Goal: Task Accomplishment & Management: Manage account settings

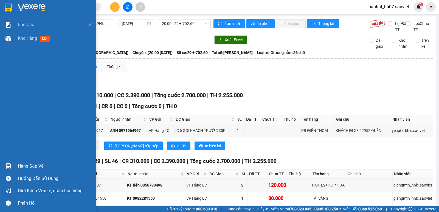
scroll to position [18, 0]
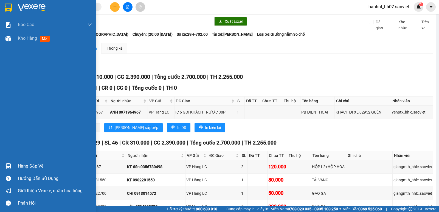
click at [38, 165] on div "Hàng sắp về" at bounding box center [55, 166] width 74 height 8
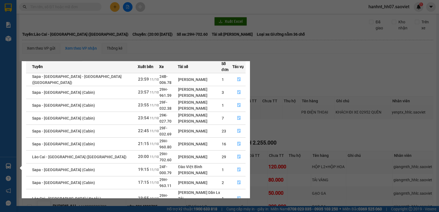
scroll to position [25, 0]
click at [237, 180] on icon "file-done" at bounding box center [239, 182] width 4 height 4
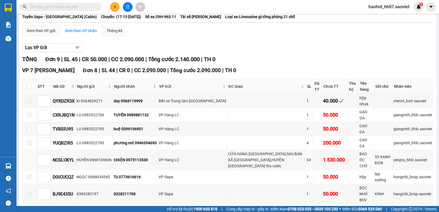
scroll to position [36, 0]
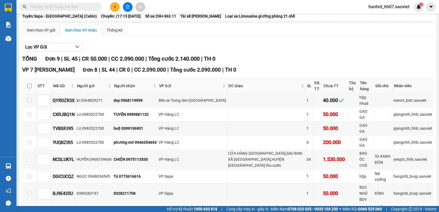
click at [28, 85] on input "checkbox" at bounding box center [29, 86] width 4 height 4
checkbox input "true"
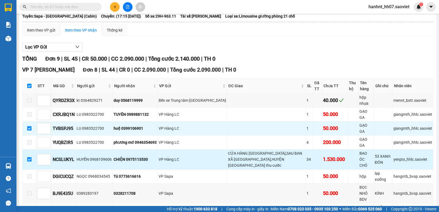
click at [29, 157] on input "checkbox" at bounding box center [29, 159] width 4 height 4
checkbox input "false"
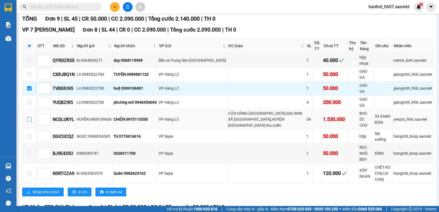
scroll to position [73, 0]
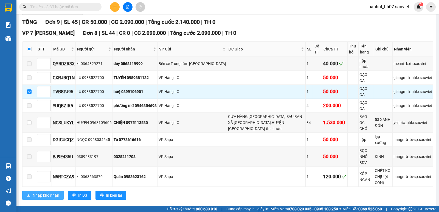
click at [34, 192] on span "Nhập kho nhận" at bounding box center [46, 195] width 27 height 6
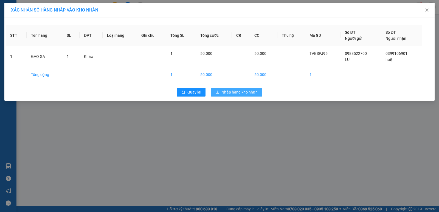
click at [230, 95] on span "Nhập hàng kho nhận" at bounding box center [239, 92] width 36 height 6
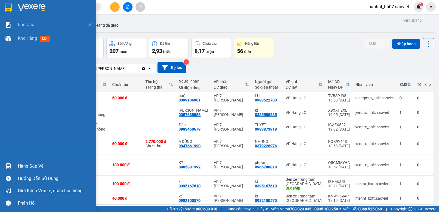
click at [28, 166] on div "Hàng sắp về" at bounding box center [55, 166] width 74 height 8
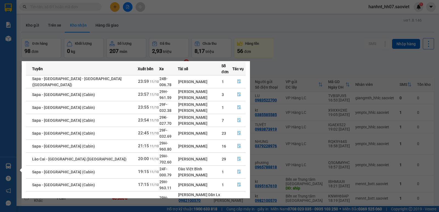
scroll to position [25, 0]
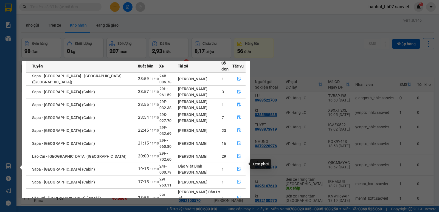
click at [234, 178] on button "button" at bounding box center [238, 182] width 13 height 9
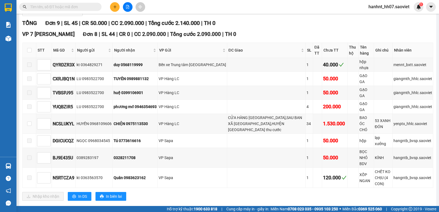
scroll to position [73, 0]
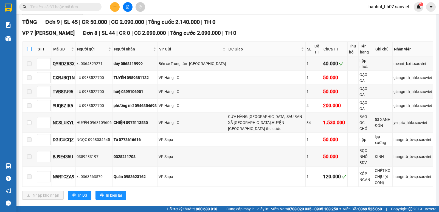
click at [30, 46] on label at bounding box center [29, 49] width 4 height 6
click at [30, 47] on input "checkbox" at bounding box center [29, 49] width 4 height 4
checkbox input "true"
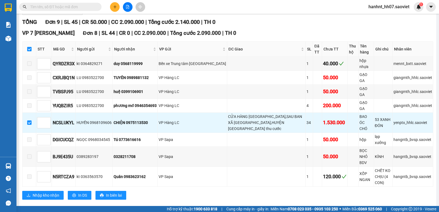
click at [30, 46] on label at bounding box center [29, 49] width 4 height 6
click at [30, 47] on input "checkbox" at bounding box center [29, 49] width 4 height 4
checkbox input "false"
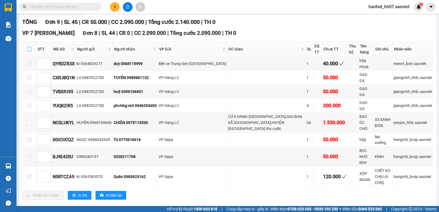
checkbox input "false"
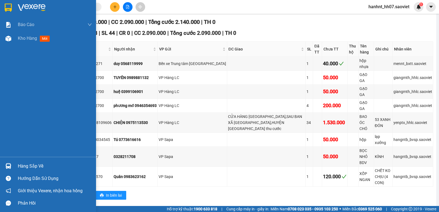
click at [19, 164] on div "Hàng sắp về" at bounding box center [55, 166] width 74 height 8
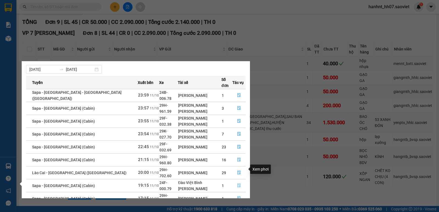
scroll to position [18, 0]
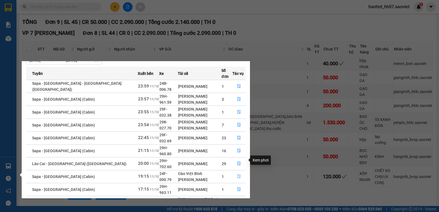
click at [237, 174] on icon "file-done" at bounding box center [239, 176] width 4 height 4
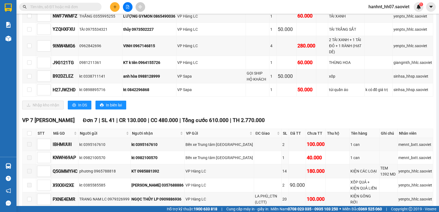
scroll to position [329, 0]
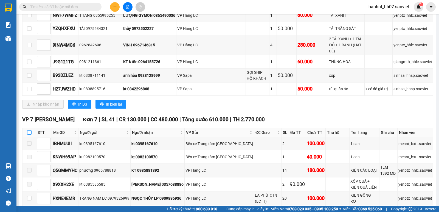
click at [30, 130] on input "checkbox" at bounding box center [29, 132] width 4 height 4
checkbox input "true"
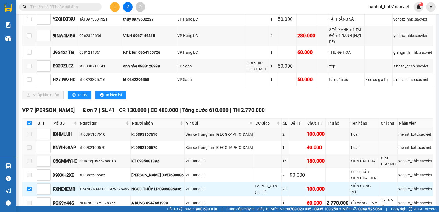
scroll to position [338, 0]
click at [30, 121] on input "checkbox" at bounding box center [29, 123] width 4 height 4
checkbox input "false"
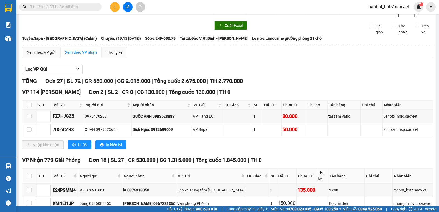
scroll to position [0, 0]
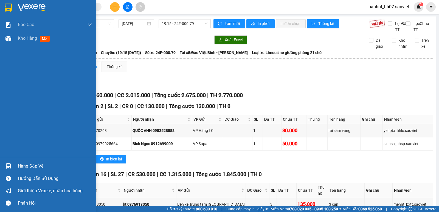
click at [24, 167] on div "Hàng sắp về" at bounding box center [55, 166] width 74 height 8
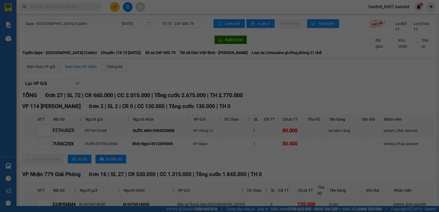
scroll to position [9, 0]
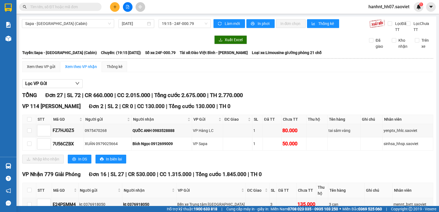
click at [121, 47] on section "Kết quả tìm kiếm ( 279 ) Bộ lọc Mã ĐH Trạng thái Món hàng Thu hộ Tổng cước Chưa…" at bounding box center [219, 106] width 439 height 212
click at [62, 8] on input "text" at bounding box center [62, 7] width 65 height 6
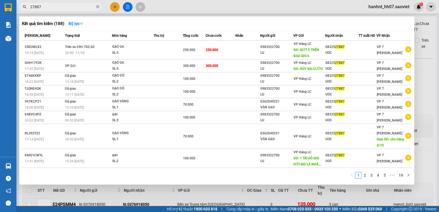
type input "27887"
click at [318, 189] on div at bounding box center [219, 106] width 439 height 212
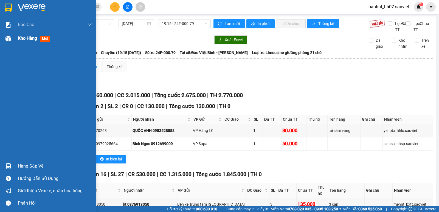
click at [44, 37] on span "mới" at bounding box center [45, 39] width 10 height 6
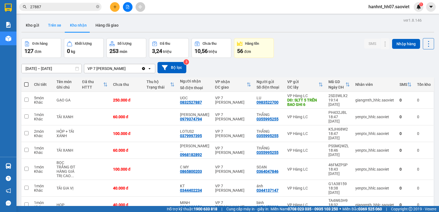
click at [50, 23] on button "Trên xe" at bounding box center [55, 25] width 22 height 13
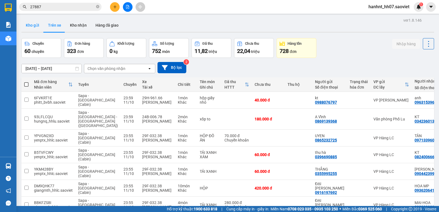
click at [35, 26] on button "Kho gửi" at bounding box center [32, 25] width 22 height 13
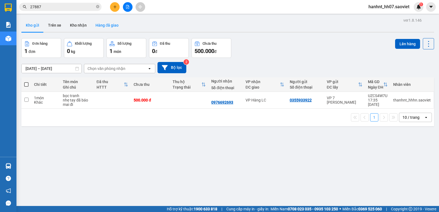
click at [100, 25] on button "Hàng đã giao" at bounding box center [107, 25] width 32 height 13
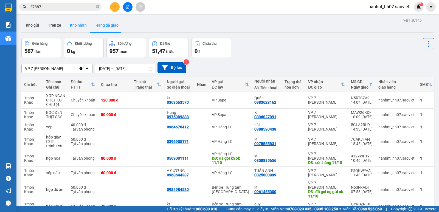
click at [76, 27] on button "Kho nhận" at bounding box center [78, 25] width 25 height 13
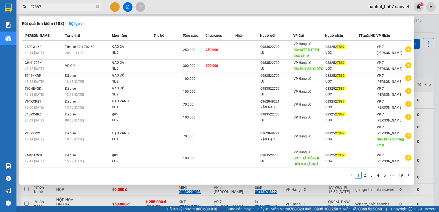
click at [45, 5] on input "27887" at bounding box center [62, 7] width 65 height 6
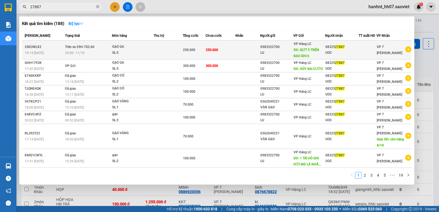
click at [95, 45] on td "Trên xe 29H-702.60 20:00 [DATE]" at bounding box center [88, 50] width 49 height 19
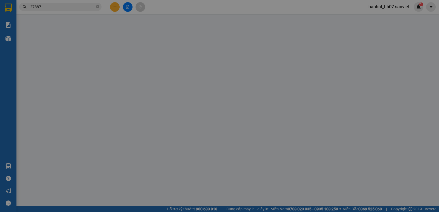
type input "0983522700"
type input "LU"
type input "SLTT 5 TRÊN BAO GHI 6"
type input "0832527887"
type input "UOC"
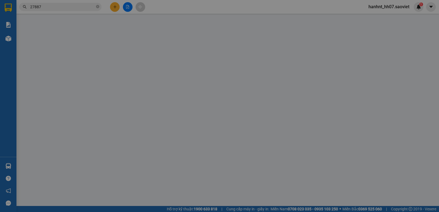
type input "0"
type input "250.000"
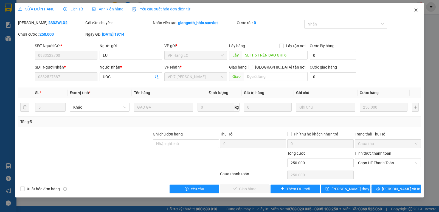
click at [416, 10] on icon "close" at bounding box center [415, 10] width 4 height 4
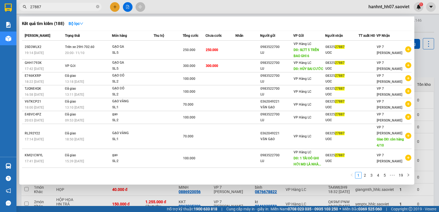
click at [56, 7] on input "27887" at bounding box center [62, 7] width 65 height 6
click at [68, 6] on input "27887" at bounding box center [62, 7] width 65 height 6
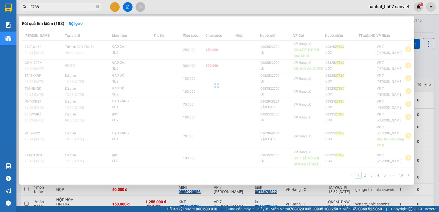
type input "27887"
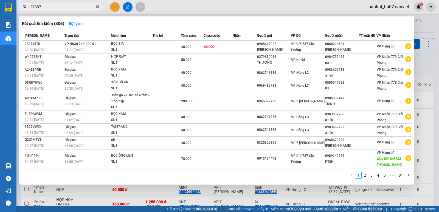
click at [97, 7] on icon "close-circle" at bounding box center [97, 6] width 3 height 3
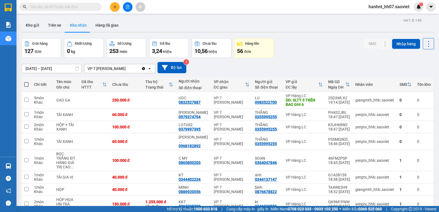
click at [77, 9] on input "text" at bounding box center [62, 7] width 65 height 6
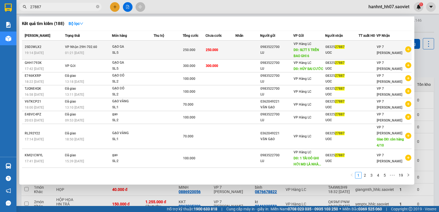
type input "27887"
click at [166, 50] on td at bounding box center [168, 50] width 29 height 19
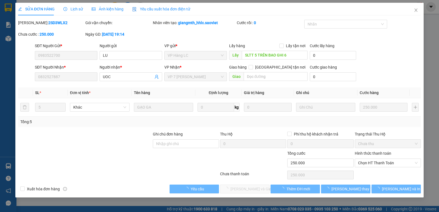
type input "0983522700"
type input "LU"
type input "SLTT 5 TRÊN BAO GHI 6"
type input "0832527887"
type input "UOC"
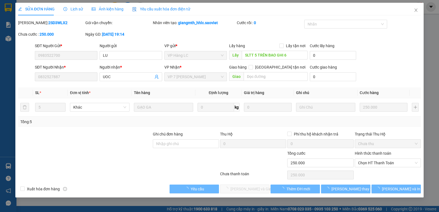
type input "0"
type input "250.000"
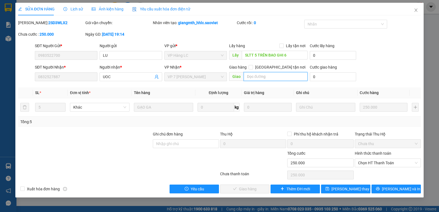
click at [256, 77] on input "text" at bounding box center [275, 76] width 64 height 9
click at [250, 77] on input "text" at bounding box center [275, 76] width 64 height 9
type input "6 tải thu 300k tiền cước"
click at [329, 188] on icon "save" at bounding box center [327, 189] width 4 height 4
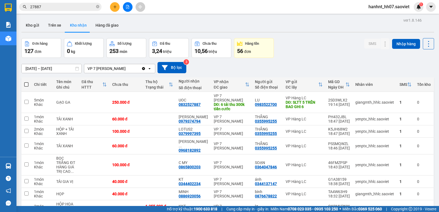
click at [59, 2] on div "Kết quả tìm kiếm ( 188 ) Bộ lọc Mã ĐH Trạng thái Món hàng Thu hộ Tổng cước Chưa…" at bounding box center [219, 7] width 439 height 14
click at [61, 4] on input "27887" at bounding box center [62, 7] width 65 height 6
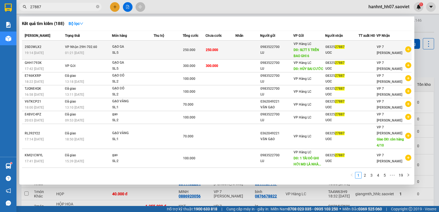
click at [200, 52] on div "250.000" at bounding box center [194, 50] width 22 height 6
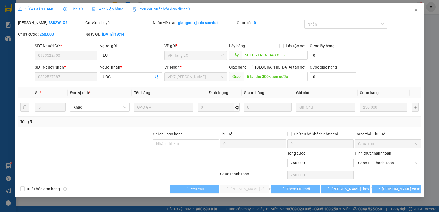
type input "0983522700"
type input "LU"
type input "SLTT 5 TRÊN BAO GHI 6"
type input "0832527887"
type input "UOC"
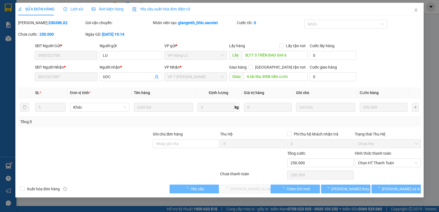
type input "6 tải thu 300k tiền cước"
type input "0"
type input "250.000"
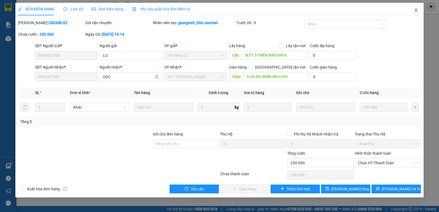
click at [414, 8] on icon "close" at bounding box center [415, 10] width 4 height 4
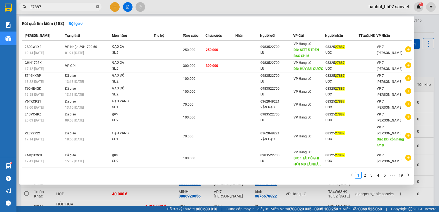
click at [98, 6] on icon "close-circle" at bounding box center [97, 6] width 3 height 3
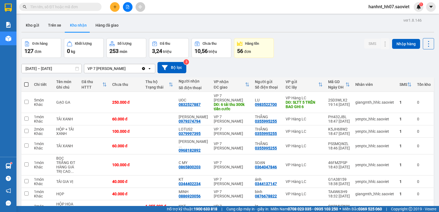
click at [86, 7] on input "text" at bounding box center [62, 7] width 65 height 6
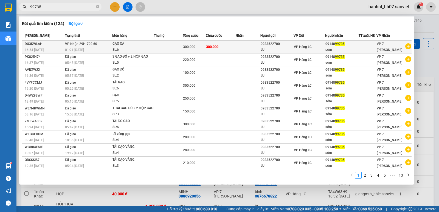
type input "99735"
click at [180, 48] on td at bounding box center [168, 47] width 29 height 13
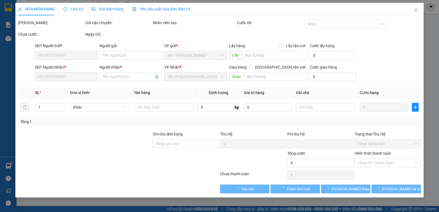
type input "0983522700"
type input "LU"
type input "0914899735"
type input "sớm"
type input "0"
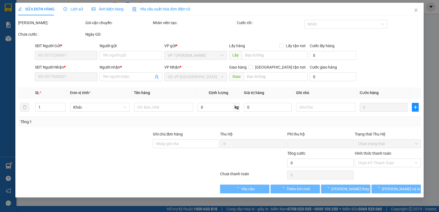
type input "300.000"
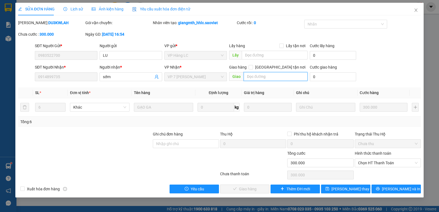
click at [254, 76] on input "text" at bounding box center [275, 76] width 64 height 9
type input "5 tải thu 250k tiền cước"
click at [345, 191] on span "[PERSON_NAME] thay đổi" at bounding box center [353, 189] width 44 height 6
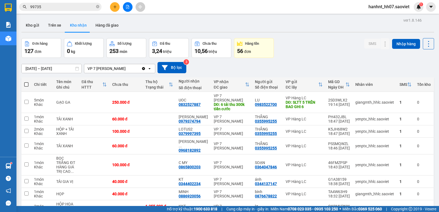
click at [73, 6] on input "99735" at bounding box center [62, 7] width 65 height 6
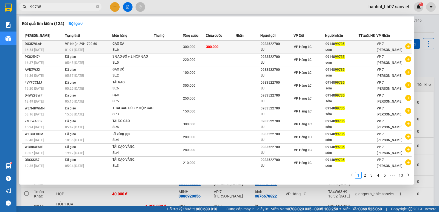
click at [180, 44] on td at bounding box center [168, 47] width 29 height 13
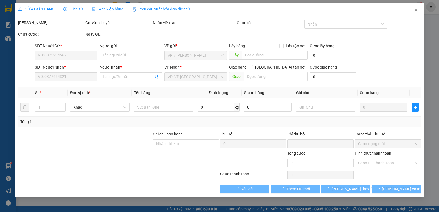
type input "0983522700"
type input "LU"
type input "0914899735"
type input "sớm"
type input "5 tải thu 250k tiền cước"
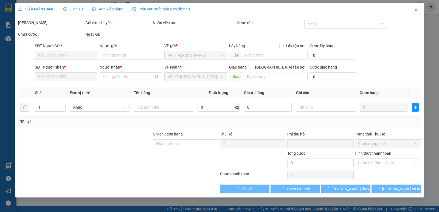
type input "0"
type input "300.000"
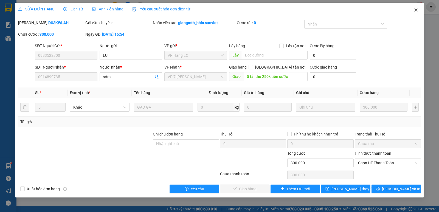
click at [415, 11] on icon "close" at bounding box center [415, 10] width 4 height 4
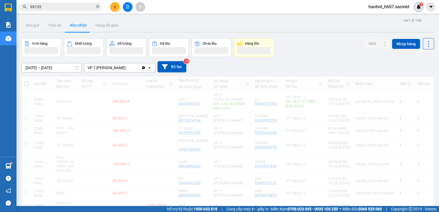
click at [416, 9] on div "1" at bounding box center [418, 7] width 10 height 10
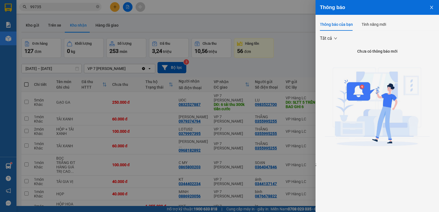
click at [431, 6] on icon "close" at bounding box center [431, 7] width 4 height 4
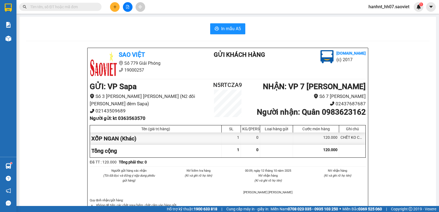
click at [83, 5] on input "text" at bounding box center [62, 7] width 65 height 6
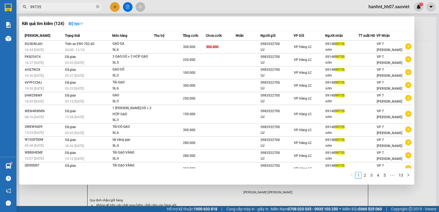
type input "99735"
click at [97, 6] on icon "close-circle" at bounding box center [97, 6] width 3 height 3
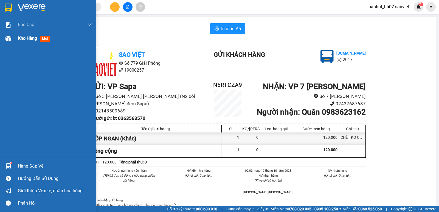
click at [46, 38] on span "mới" at bounding box center [45, 39] width 10 height 6
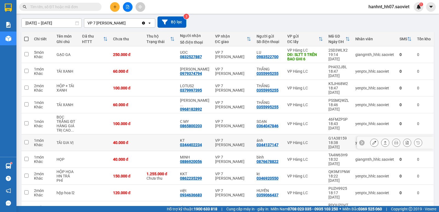
scroll to position [49, 0]
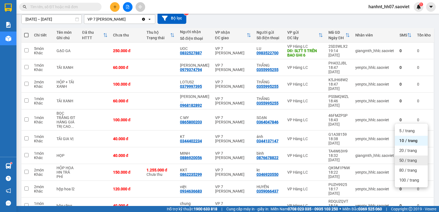
click at [407, 162] on span "50 / trang" at bounding box center [408, 160] width 18 height 5
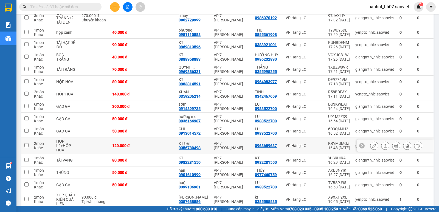
scroll to position [342, 0]
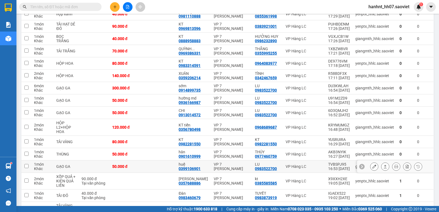
click at [57, 164] on div "GẠO GA" at bounding box center [66, 166] width 20 height 4
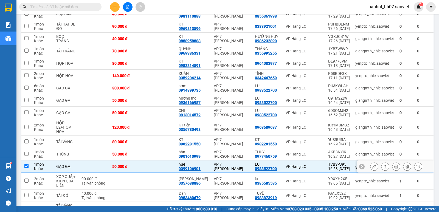
checkbox input "true"
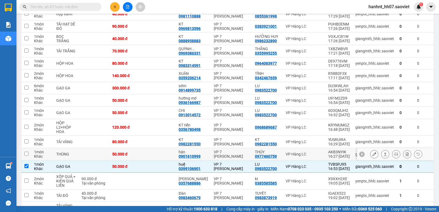
click at [52, 151] on td "1 món Khác" at bounding box center [42, 154] width 22 height 12
checkbox input "true"
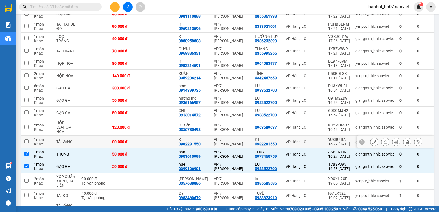
click at [53, 138] on td "1 món Khác" at bounding box center [42, 142] width 22 height 12
checkbox input "true"
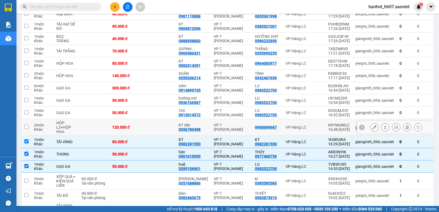
click at [58, 123] on div "HỘP L2+HỘP HOA" at bounding box center [66, 127] width 20 height 13
checkbox input "true"
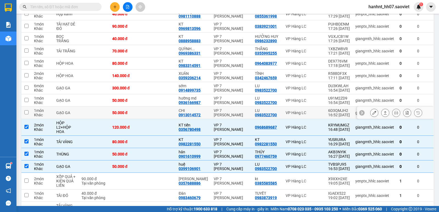
click at [60, 110] on div "GẠO GA" at bounding box center [66, 112] width 20 height 4
checkbox input "true"
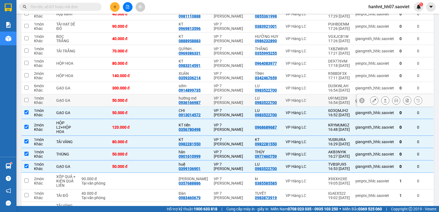
click at [62, 98] on div "GẠO GA" at bounding box center [66, 100] width 20 height 4
checkbox input "true"
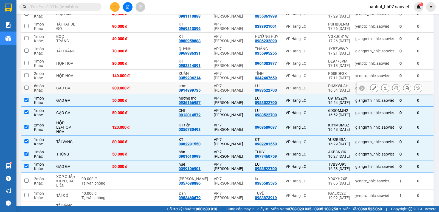
drag, startPoint x: 64, startPoint y: 84, endPoint x: 65, endPoint y: 79, distance: 5.6
click at [64, 86] on div "GẠO GA" at bounding box center [66, 88] width 20 height 4
checkbox input "true"
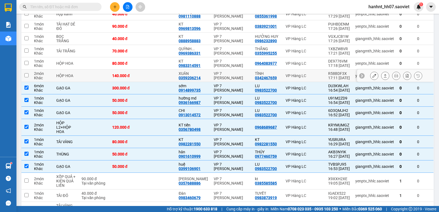
click at [66, 73] on div "HỘP HOA" at bounding box center [66, 75] width 20 height 4
checkbox input "true"
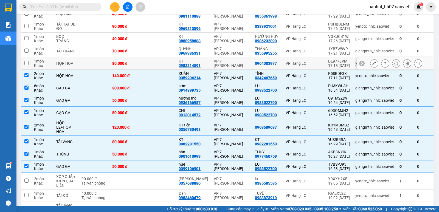
click at [68, 61] on div "HỘP HOA" at bounding box center [66, 63] width 20 height 4
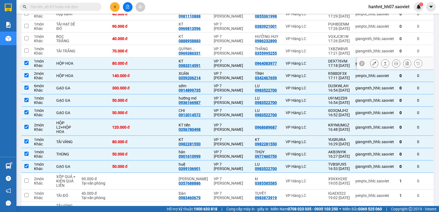
checkbox input "true"
click at [72, 45] on td "TẢI TRẮNG" at bounding box center [65, 51] width 25 height 12
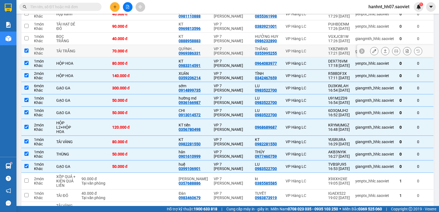
checkbox input "true"
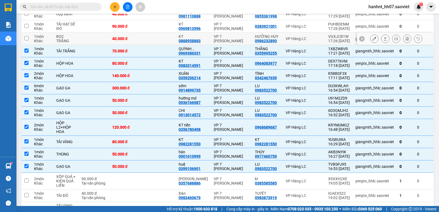
click at [72, 36] on div "BỌC TRẮNG" at bounding box center [66, 38] width 20 height 9
checkbox input "true"
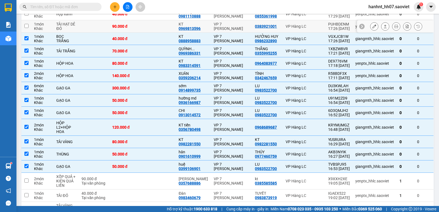
click at [72, 24] on div "TẢI HẠT DẺ ĐỎ" at bounding box center [66, 26] width 20 height 9
checkbox input "true"
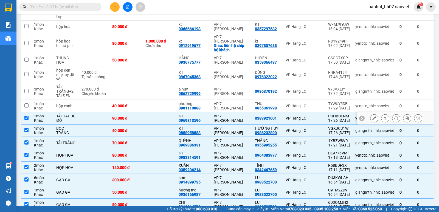
scroll to position [223, 0]
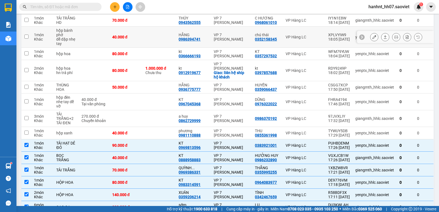
click at [72, 28] on div "hộp bánh phở" at bounding box center [66, 32] width 20 height 9
checkbox input "true"
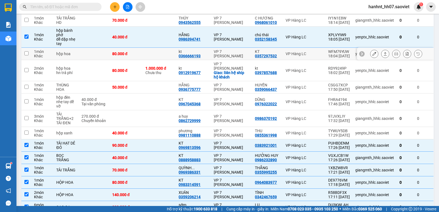
click at [68, 48] on td "hộp hoa" at bounding box center [65, 54] width 25 height 12
checkbox input "true"
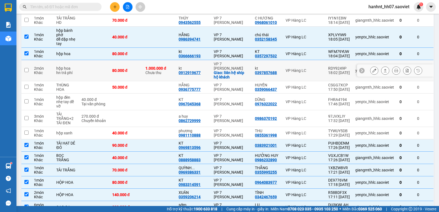
click at [71, 66] on div "hộp hoa" at bounding box center [66, 68] width 20 height 4
checkbox input "true"
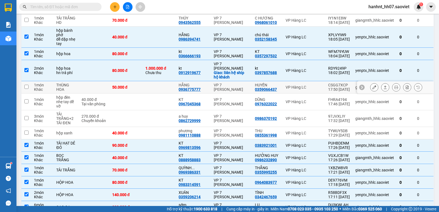
click at [68, 81] on td "THÙNG HOA" at bounding box center [65, 87] width 25 height 12
checkbox input "true"
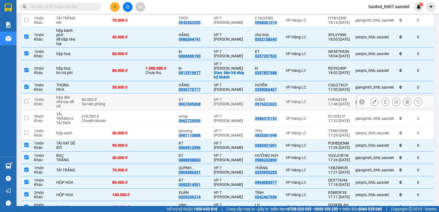
click at [63, 100] on div "nhẹ tay dễ vỡ" at bounding box center [66, 104] width 20 height 9
checkbox input "true"
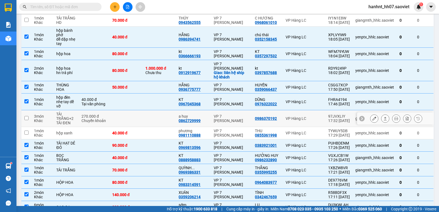
click at [62, 112] on div "TẢI TRẮNG+2 TẢI ĐEN" at bounding box center [66, 118] width 20 height 13
checkbox input "true"
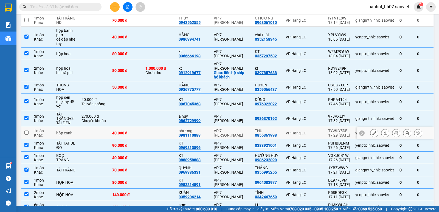
click at [55, 131] on td "hộp xanh" at bounding box center [65, 133] width 25 height 12
checkbox input "true"
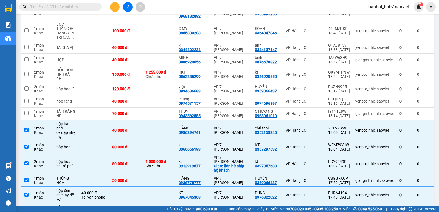
scroll to position [104, 0]
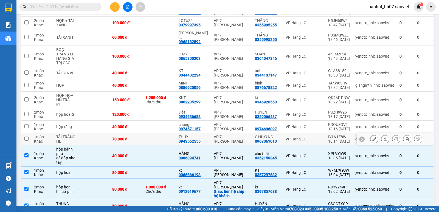
click at [55, 133] on td "TẢI TRẮNG HD" at bounding box center [65, 139] width 25 height 12
checkbox input "true"
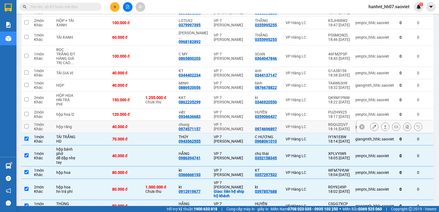
click at [57, 124] on div "hộp răng" at bounding box center [66, 126] width 20 height 4
checkbox input "true"
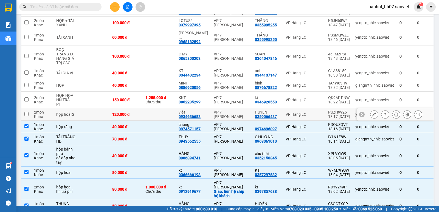
drag, startPoint x: 63, startPoint y: 109, endPoint x: 65, endPoint y: 99, distance: 10.2
click at [63, 112] on div "hộp hoa l2" at bounding box center [66, 114] width 20 height 4
checkbox input "true"
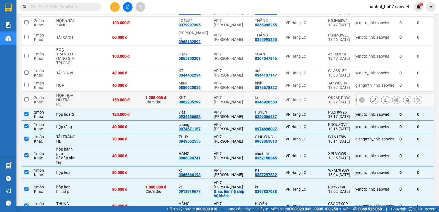
click at [65, 93] on div "HỘP HOA" at bounding box center [66, 95] width 20 height 4
checkbox input "true"
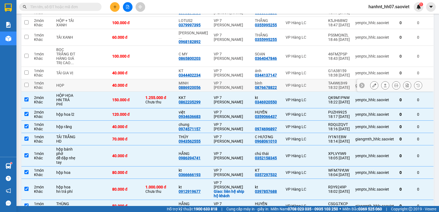
click at [66, 83] on div "HỌP" at bounding box center [66, 85] width 20 height 4
checkbox input "true"
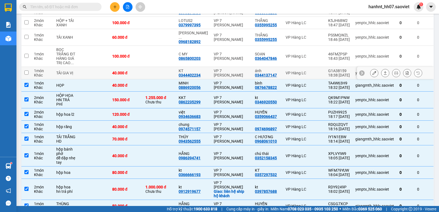
click at [68, 71] on div "TẢI GIA VỊ" at bounding box center [66, 73] width 20 height 4
checkbox input "true"
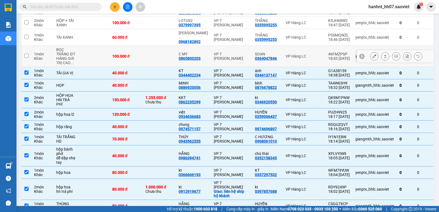
click at [72, 61] on span "..." at bounding box center [71, 63] width 3 height 4
checkbox input "true"
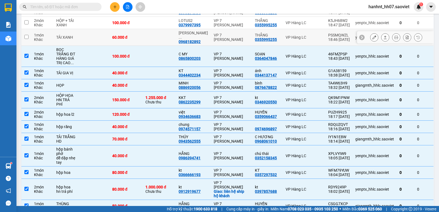
click at [77, 39] on td "TẢI XANH" at bounding box center [65, 37] width 25 height 17
checkbox input "true"
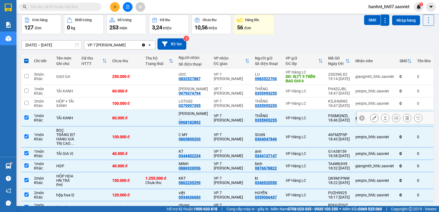
scroll to position [22, 0]
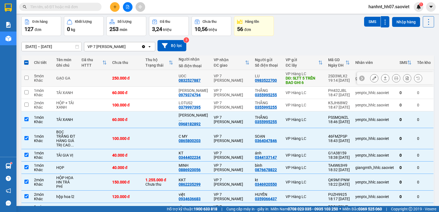
click at [66, 79] on div "GẠO GA" at bounding box center [66, 78] width 20 height 4
checkbox input "true"
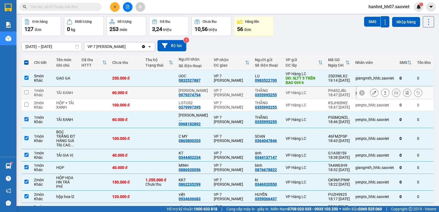
click at [66, 94] on div "TẢI XANH" at bounding box center [66, 92] width 20 height 4
checkbox input "true"
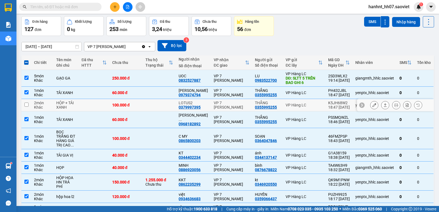
click at [65, 103] on div "HỘP + TẢI XANH" at bounding box center [66, 105] width 20 height 9
checkbox input "true"
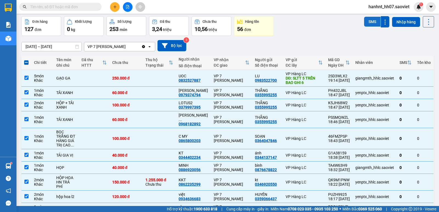
click at [365, 21] on button "SMS" at bounding box center [372, 22] width 16 height 10
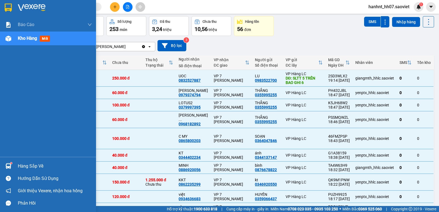
click at [31, 167] on div "Hàng sắp về" at bounding box center [55, 166] width 74 height 8
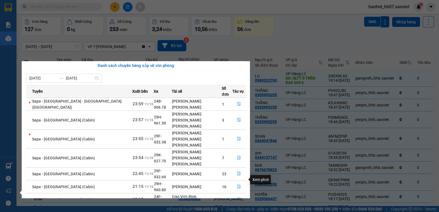
click at [237, 211] on icon "file-done" at bounding box center [238, 213] width 3 height 4
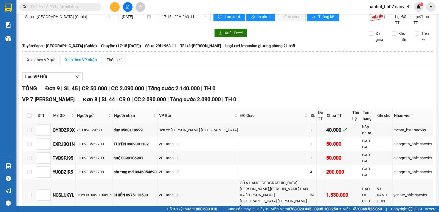
scroll to position [9, 0]
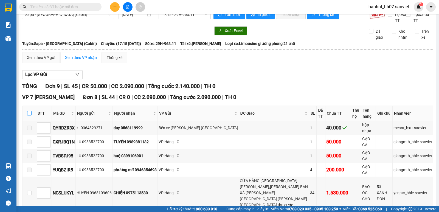
click at [30, 113] on input "checkbox" at bounding box center [29, 113] width 4 height 4
checkbox input "true"
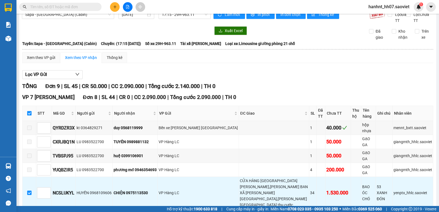
click at [30, 113] on input "checkbox" at bounding box center [29, 113] width 4 height 4
checkbox input "false"
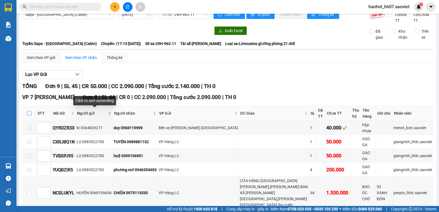
scroll to position [0, 0]
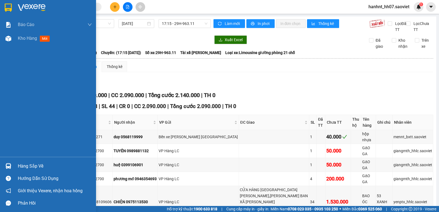
click at [39, 166] on div "Hàng sắp về" at bounding box center [55, 166] width 74 height 8
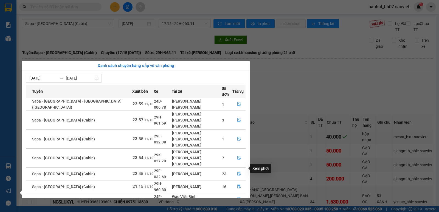
click at [237, 197] on icon "file-done" at bounding box center [239, 199] width 4 height 4
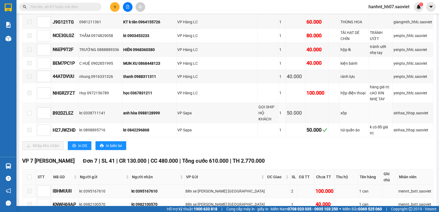
scroll to position [311, 0]
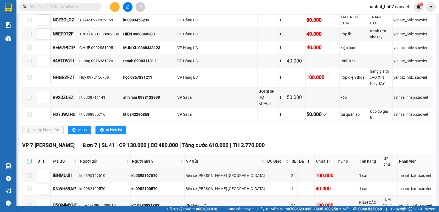
click at [30, 159] on input "checkbox" at bounding box center [29, 161] width 4 height 4
checkbox input "true"
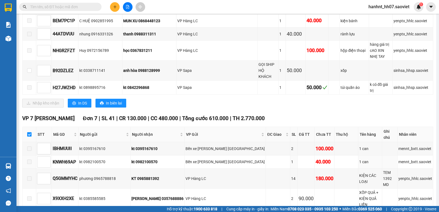
scroll to position [329, 0]
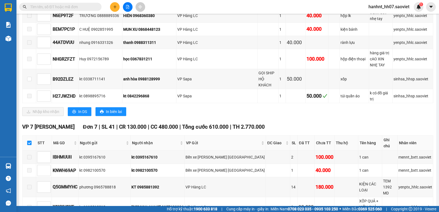
click at [30, 141] on input "checkbox" at bounding box center [29, 143] width 4 height 4
checkbox input "false"
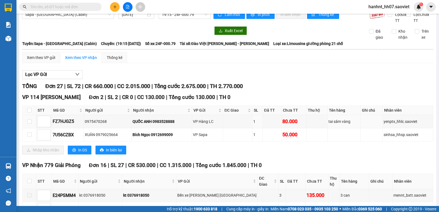
scroll to position [0, 0]
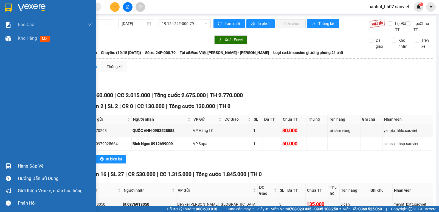
click at [28, 165] on div "Hàng sắp về" at bounding box center [55, 166] width 74 height 8
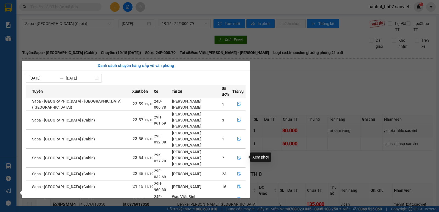
click at [237, 184] on icon "file-done" at bounding box center [239, 186] width 4 height 4
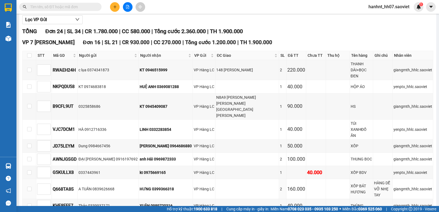
scroll to position [55, 0]
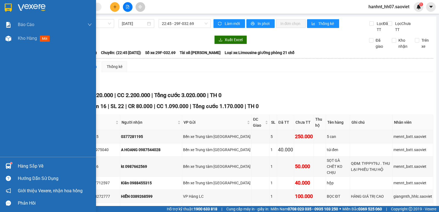
click at [31, 165] on div "Hàng sắp về" at bounding box center [55, 166] width 74 height 8
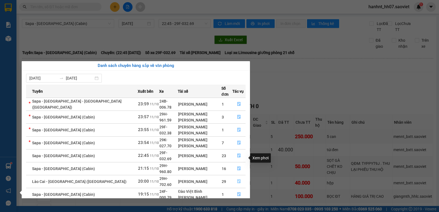
click at [237, 180] on icon "file-done" at bounding box center [238, 182] width 3 height 4
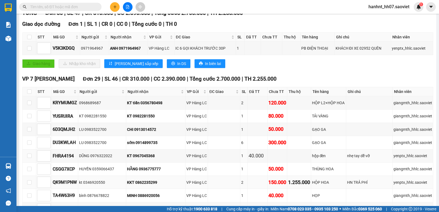
scroll to position [101, 0]
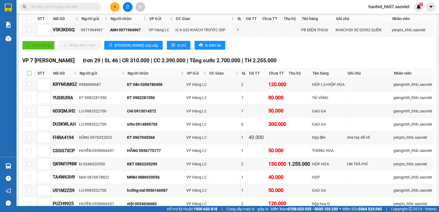
click at [29, 73] on input "checkbox" at bounding box center [29, 73] width 4 height 4
checkbox input "true"
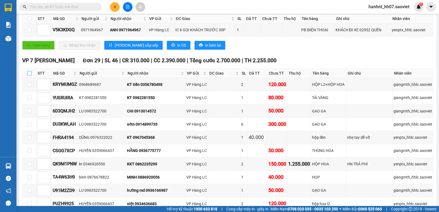
checkbox input "true"
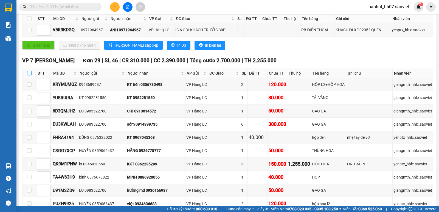
checkbox input "true"
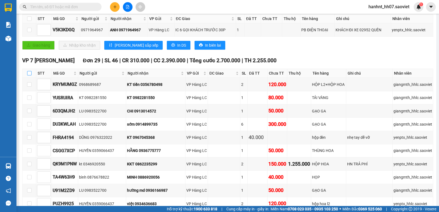
checkbox input "true"
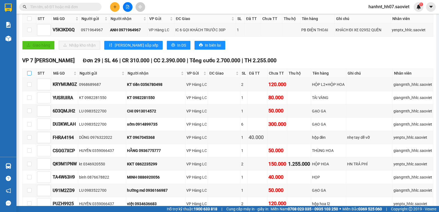
checkbox input "true"
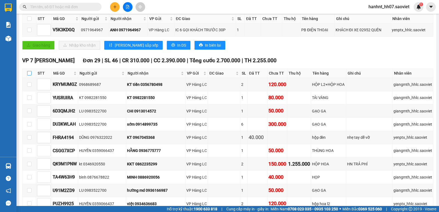
checkbox input "true"
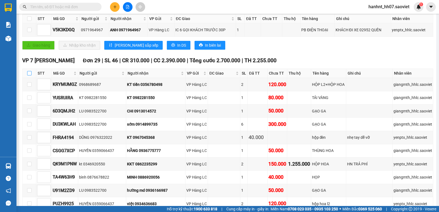
checkbox input "true"
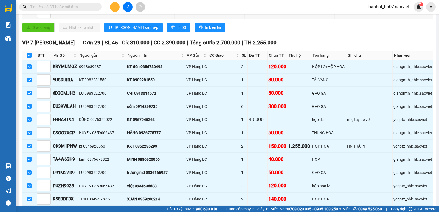
scroll to position [119, 0]
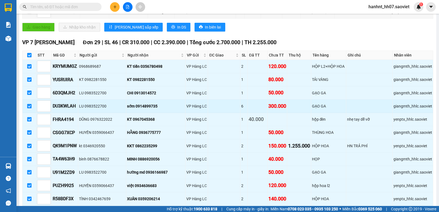
click at [29, 105] on input "checkbox" at bounding box center [29, 106] width 4 height 4
checkbox input "false"
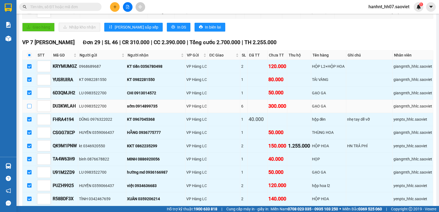
click at [29, 106] on input "checkbox" at bounding box center [29, 106] width 4 height 4
checkbox input "true"
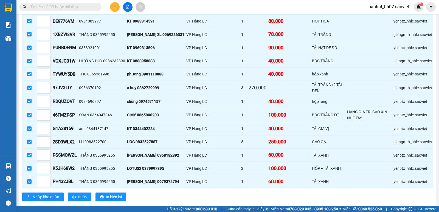
scroll to position [387, 0]
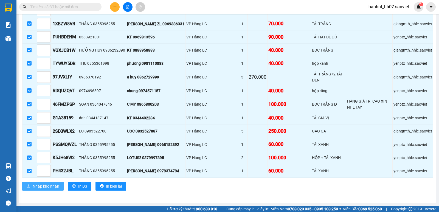
click at [36, 183] on span "Nhập kho nhận" at bounding box center [46, 186] width 27 height 6
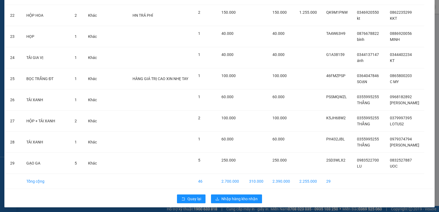
scroll to position [486, 0]
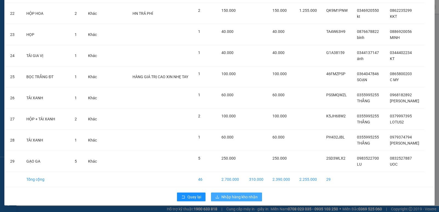
click at [222, 197] on span "Nhập hàng kho nhận" at bounding box center [239, 197] width 36 height 6
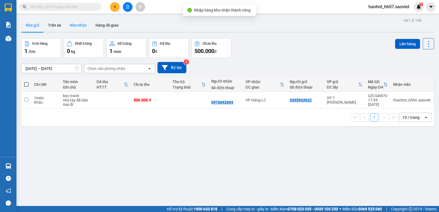
click at [82, 25] on button "Kho nhận" at bounding box center [78, 25] width 25 height 13
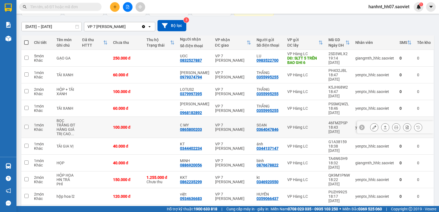
scroll to position [49, 0]
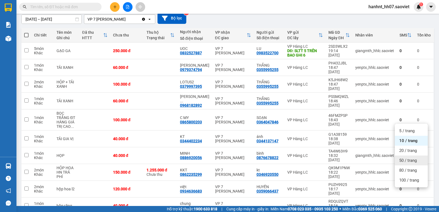
click at [407, 161] on span "50 / trang" at bounding box center [408, 160] width 18 height 5
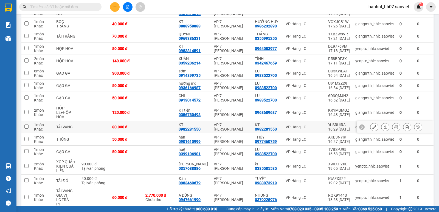
scroll to position [369, 0]
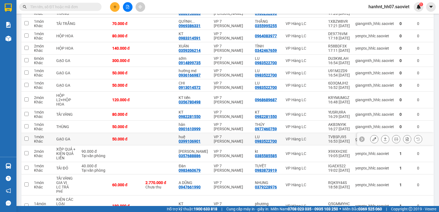
click at [54, 135] on td "GẠO GA" at bounding box center [65, 139] width 25 height 12
checkbox input "false"
click at [62, 124] on div "THÙNG" at bounding box center [66, 126] width 20 height 4
checkbox input "true"
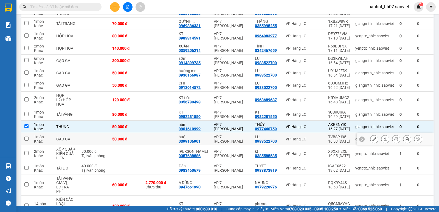
click at [53, 134] on td "1 món Khác" at bounding box center [42, 139] width 22 height 12
checkbox input "true"
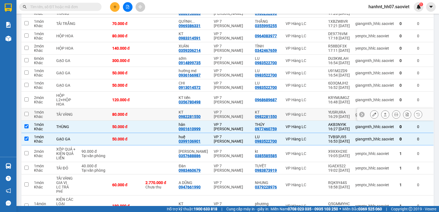
click at [56, 112] on div "TẢI VÀNG" at bounding box center [66, 114] width 20 height 4
checkbox input "true"
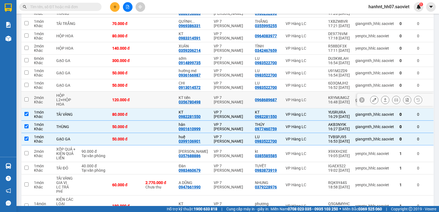
drag, startPoint x: 64, startPoint y: 97, endPoint x: 66, endPoint y: 90, distance: 7.3
click at [65, 95] on div "HỘP L2+HỘP HOA" at bounding box center [66, 99] width 20 height 13
checkbox input "true"
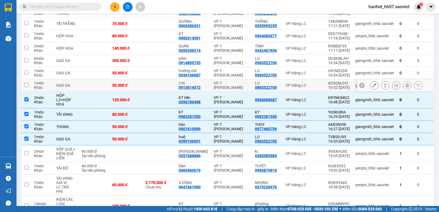
click at [64, 79] on td "GẠO GA" at bounding box center [65, 85] width 25 height 12
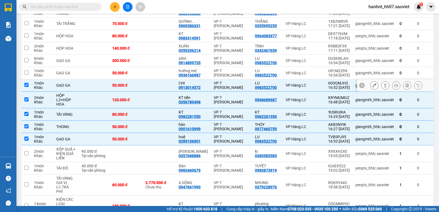
checkbox input "true"
click at [67, 71] on div "GẠO GA" at bounding box center [66, 73] width 20 height 4
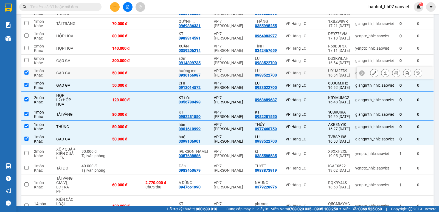
checkbox input "true"
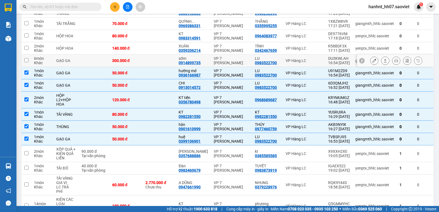
click at [66, 58] on div "GẠO GA" at bounding box center [66, 60] width 20 height 4
checkbox input "true"
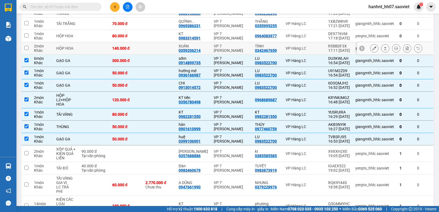
click at [66, 46] on div "HỘP HOA" at bounding box center [66, 48] width 20 height 4
checkbox input "true"
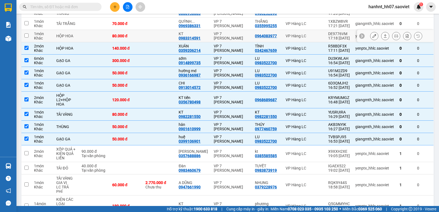
click at [67, 34] on div "HỘP HOA" at bounding box center [66, 36] width 20 height 4
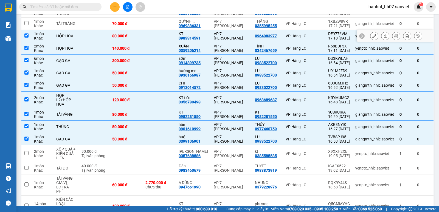
checkbox input "true"
click at [69, 21] on div "TẢI TRẮNG" at bounding box center [66, 23] width 20 height 4
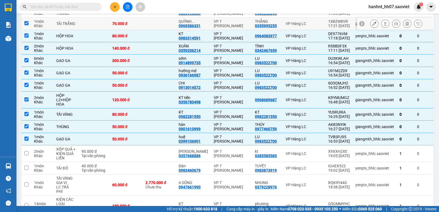
checkbox input "true"
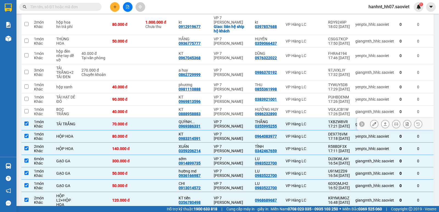
scroll to position [269, 0]
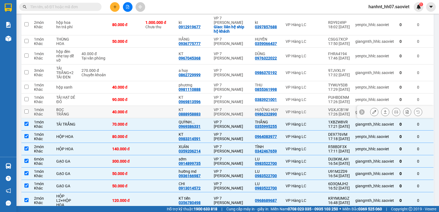
click at [55, 106] on td "BỌC TRẮNG" at bounding box center [65, 112] width 25 height 12
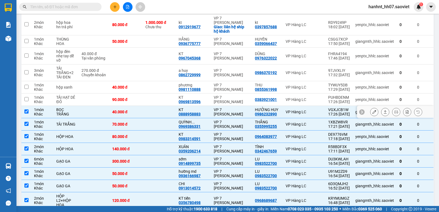
checkbox input "true"
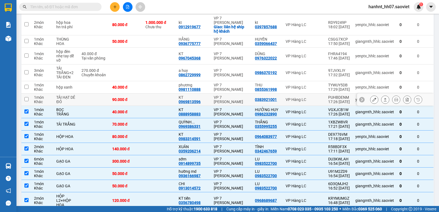
click at [55, 95] on td "TẢI HẠT DẺ ĐỎ" at bounding box center [65, 99] width 25 height 12
checkbox input "true"
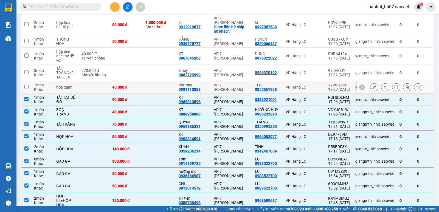
click at [61, 85] on div "hộp xanh" at bounding box center [66, 87] width 20 height 4
checkbox input "true"
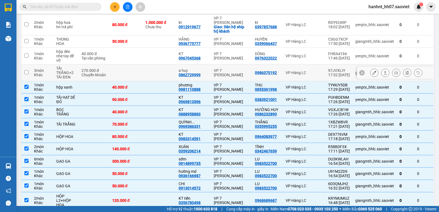
click at [65, 69] on div "TẢI TRẮNG+2 TẢI ĐEN" at bounding box center [66, 72] width 20 height 13
checkbox input "true"
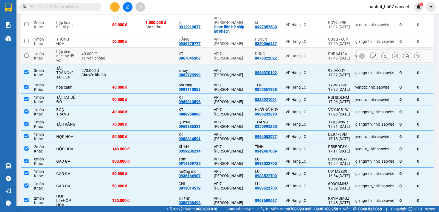
drag, startPoint x: 63, startPoint y: 51, endPoint x: 67, endPoint y: 45, distance: 7.1
click at [63, 54] on div "nhẹ tay dễ vỡ" at bounding box center [66, 58] width 20 height 9
checkbox input "true"
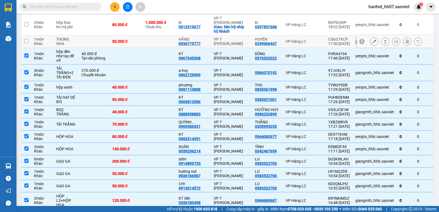
click at [69, 37] on div "THÙNG HOA" at bounding box center [66, 41] width 20 height 9
checkbox input "true"
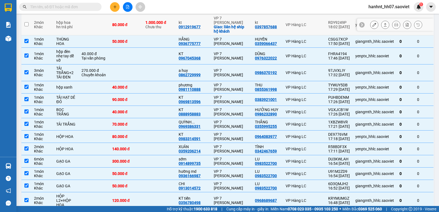
click at [70, 25] on div "hn trả phí" at bounding box center [66, 27] width 20 height 4
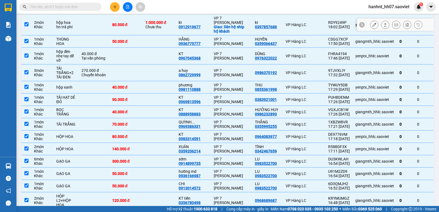
checkbox input "true"
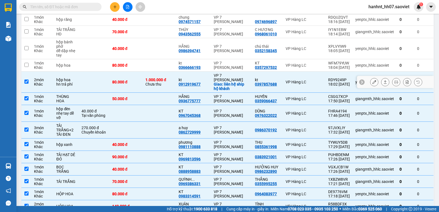
scroll to position [195, 0]
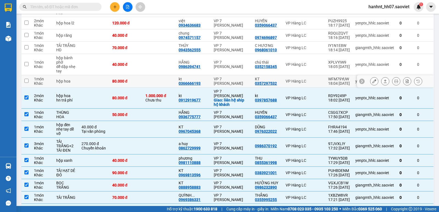
click at [59, 79] on div "hộp hoa" at bounding box center [66, 81] width 20 height 4
checkbox input "true"
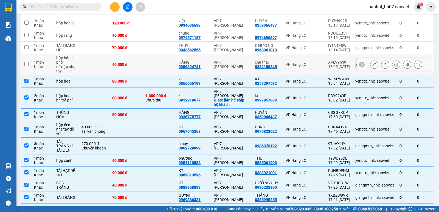
click at [66, 64] on div "dễ dập nhẹ tay" at bounding box center [66, 68] width 20 height 9
checkbox input "true"
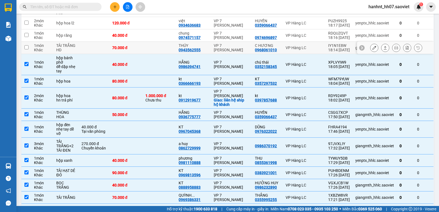
click at [75, 46] on div "TẢI TRẮNG HD" at bounding box center [66, 47] width 20 height 9
checkbox input "true"
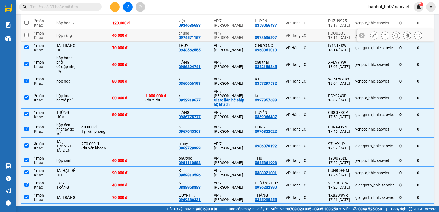
click at [75, 33] on td "hộp răng" at bounding box center [65, 35] width 25 height 12
checkbox input "true"
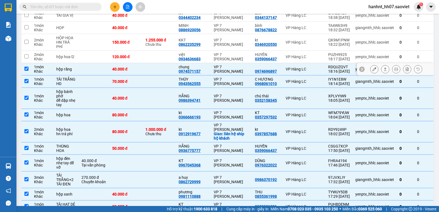
scroll to position [159, 0]
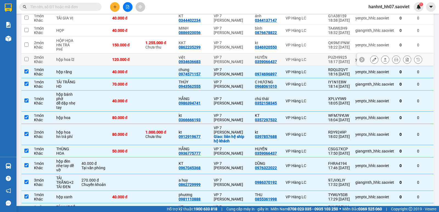
click at [64, 58] on td "hộp hoa l2" at bounding box center [65, 59] width 25 height 12
checkbox input "true"
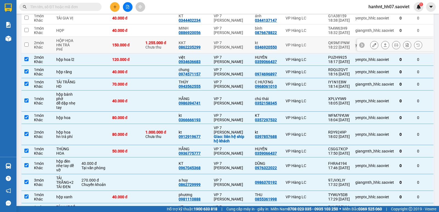
click at [69, 43] on div "HN TRẢ PHÍ" at bounding box center [66, 47] width 20 height 9
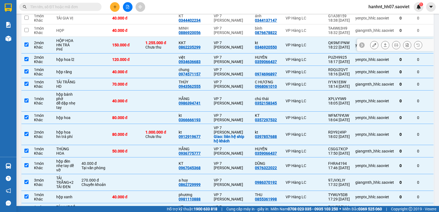
checkbox input "true"
click at [73, 30] on td "HỌP" at bounding box center [65, 30] width 25 height 12
checkbox input "true"
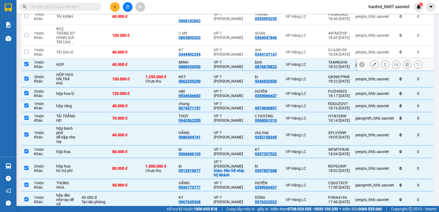
scroll to position [123, 0]
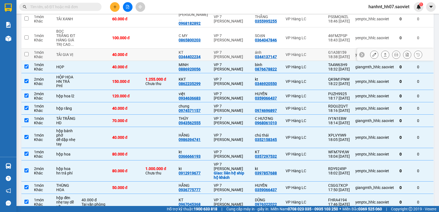
click at [65, 52] on div "TẢI GIA VỊ" at bounding box center [66, 54] width 20 height 4
checkbox input "true"
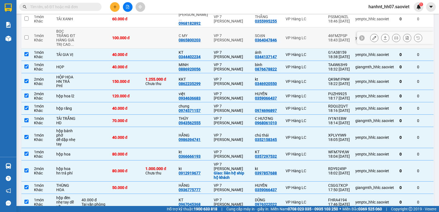
click at [71, 38] on div "HÀNG GIÁ TRỊ CAO ..." at bounding box center [66, 42] width 20 height 9
checkbox input "true"
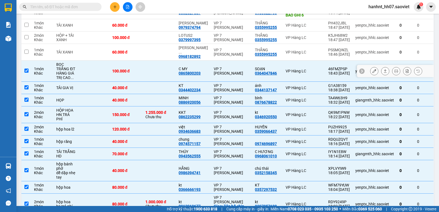
scroll to position [86, 0]
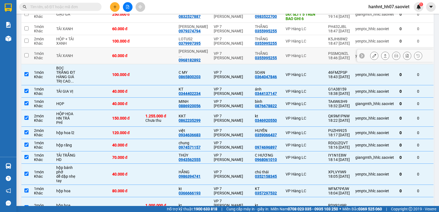
click at [72, 50] on td "TẢI XANH" at bounding box center [65, 55] width 25 height 17
checkbox input "true"
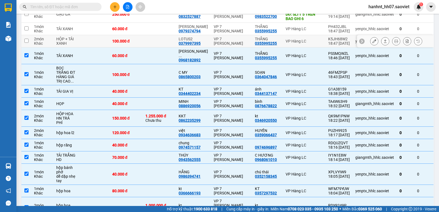
click at [71, 42] on div "HỘP + TẢI XANH" at bounding box center [66, 41] width 20 height 9
checkbox input "true"
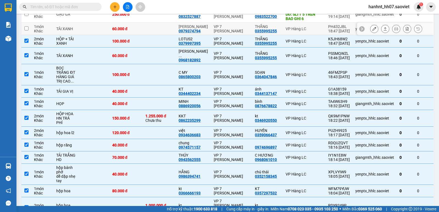
click at [77, 27] on td "TẢI XANH" at bounding box center [65, 29] width 25 height 12
checkbox input "true"
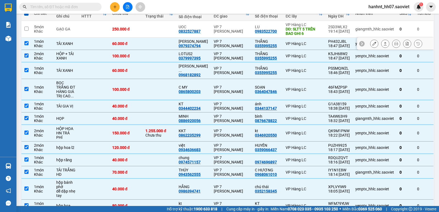
scroll to position [58, 0]
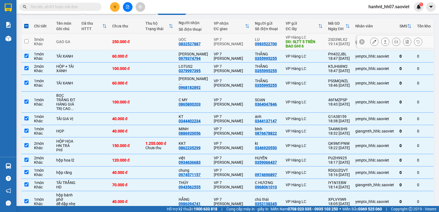
click at [71, 41] on div "GẠO GA" at bounding box center [66, 41] width 20 height 4
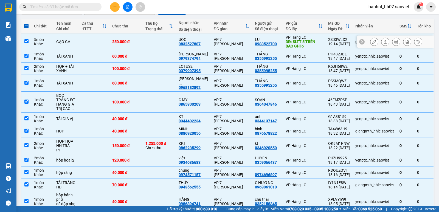
checkbox input "true"
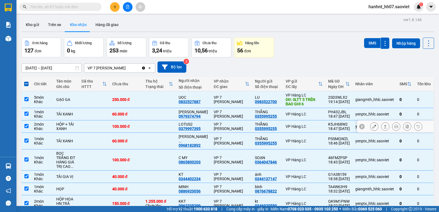
scroll to position [0, 0]
